Goal: Task Accomplishment & Management: Manage account settings

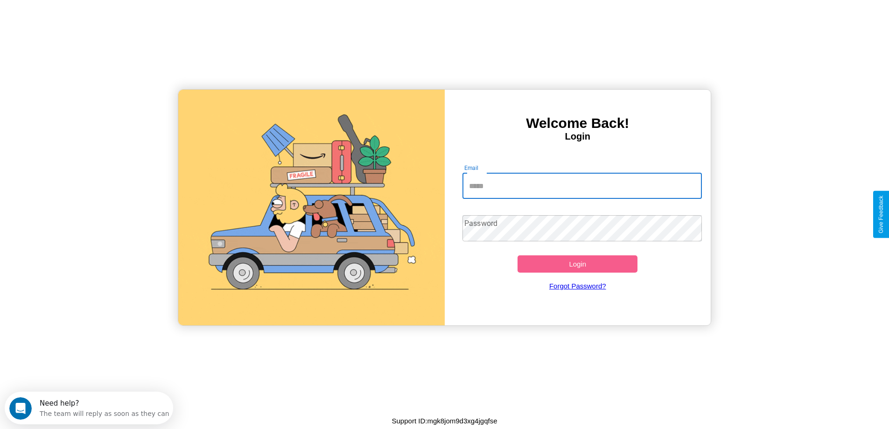
click at [582, 186] on input "Email" at bounding box center [581, 186] width 239 height 26
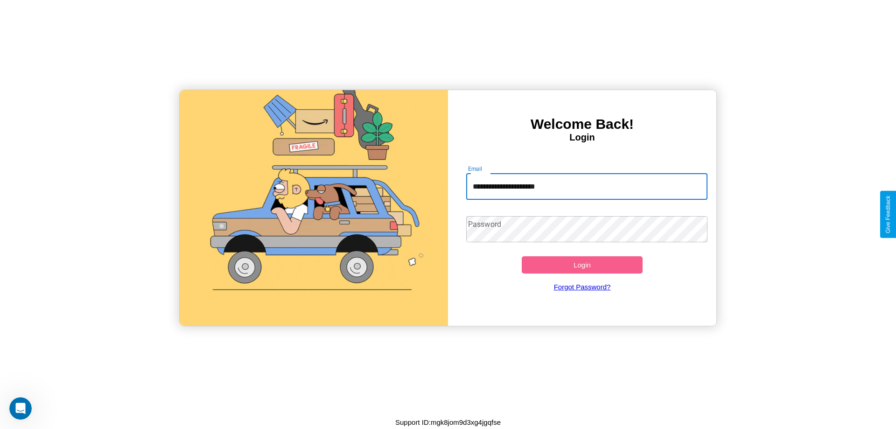
type input "**********"
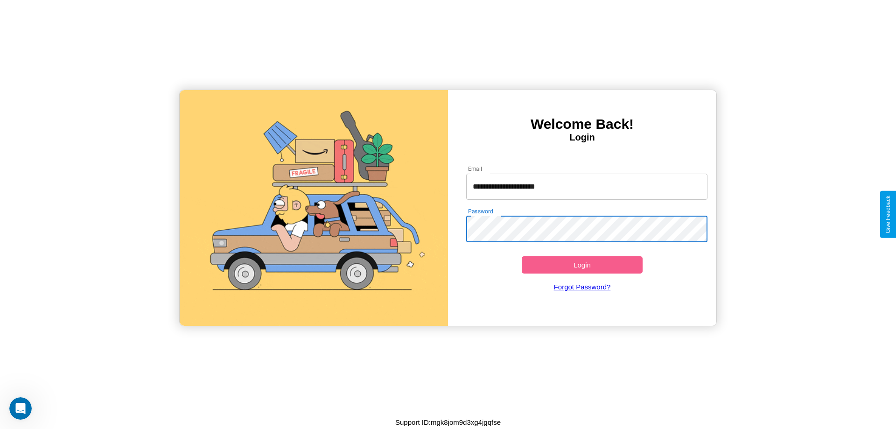
click at [582, 265] on button "Login" at bounding box center [582, 264] width 121 height 17
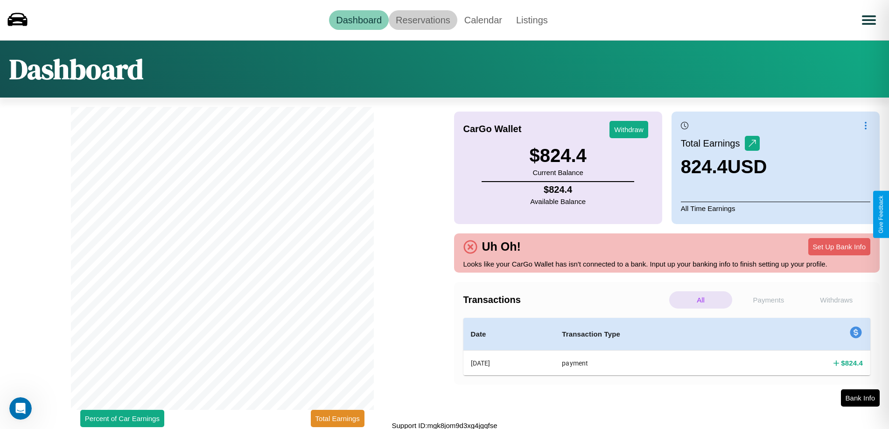
click at [423, 20] on link "Reservations" at bounding box center [423, 20] width 69 height 20
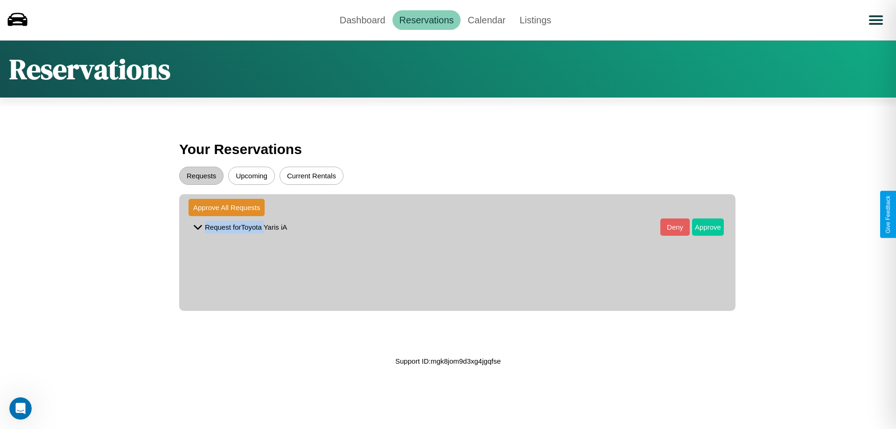
click at [701, 227] on button "Approve" at bounding box center [708, 226] width 32 height 17
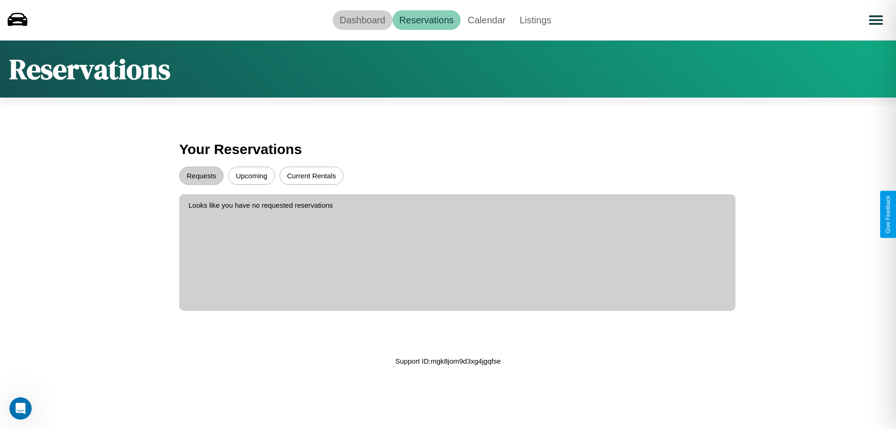
click at [362, 20] on link "Dashboard" at bounding box center [363, 20] width 60 height 20
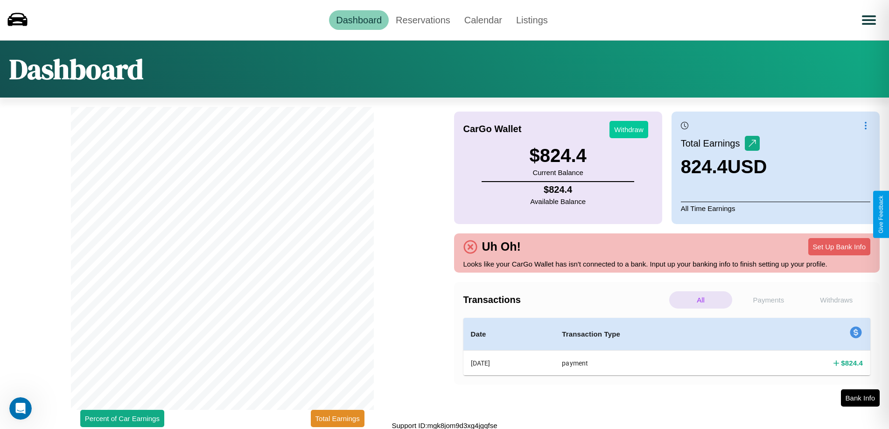
click at [628, 129] on button "Withdraw" at bounding box center [628, 129] width 39 height 17
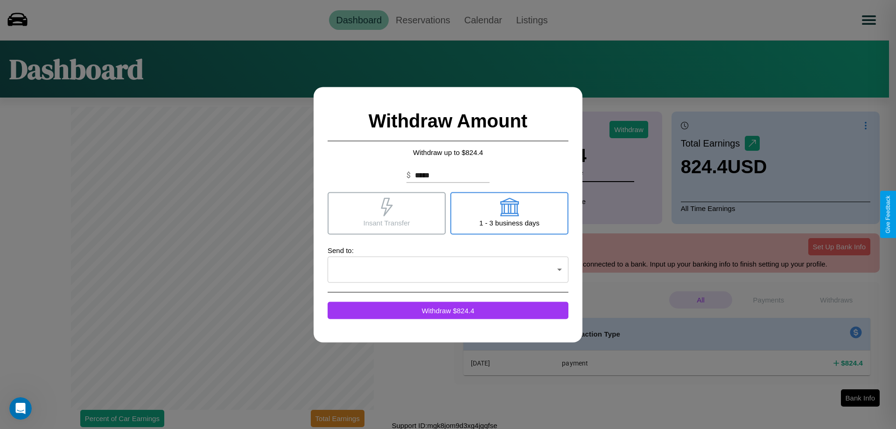
click at [386, 213] on icon at bounding box center [387, 206] width 12 height 19
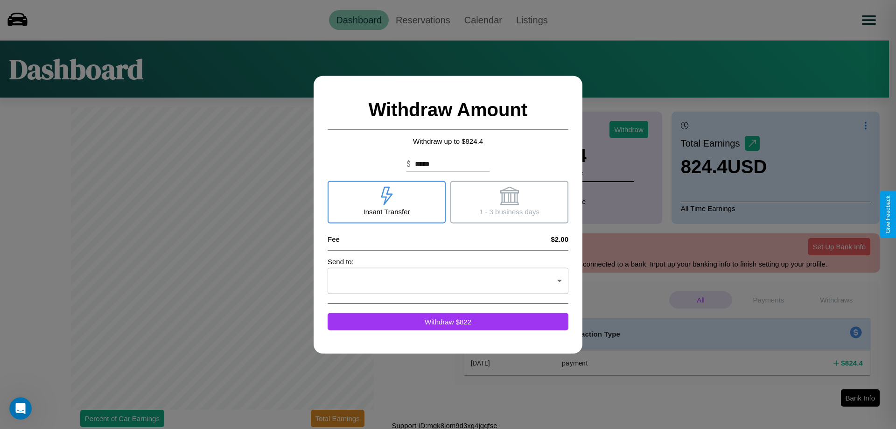
click at [509, 202] on icon at bounding box center [509, 195] width 19 height 19
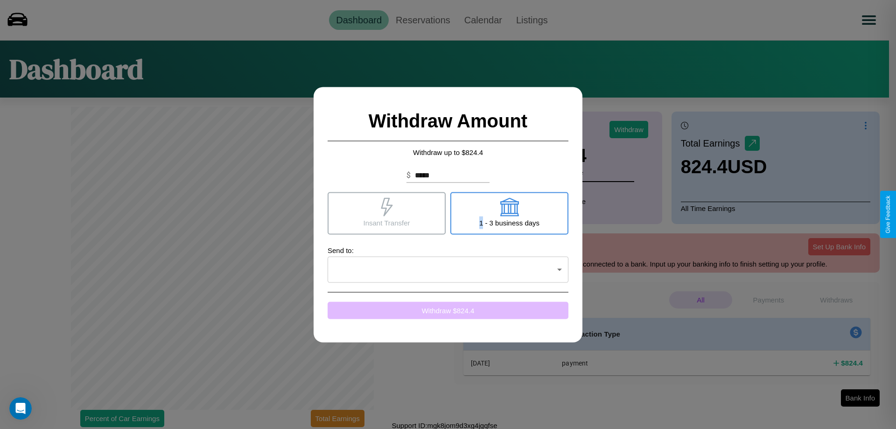
click at [448, 310] on button "Withdraw $ 824.4" at bounding box center [448, 309] width 241 height 17
